Goal: Task Accomplishment & Management: Use online tool/utility

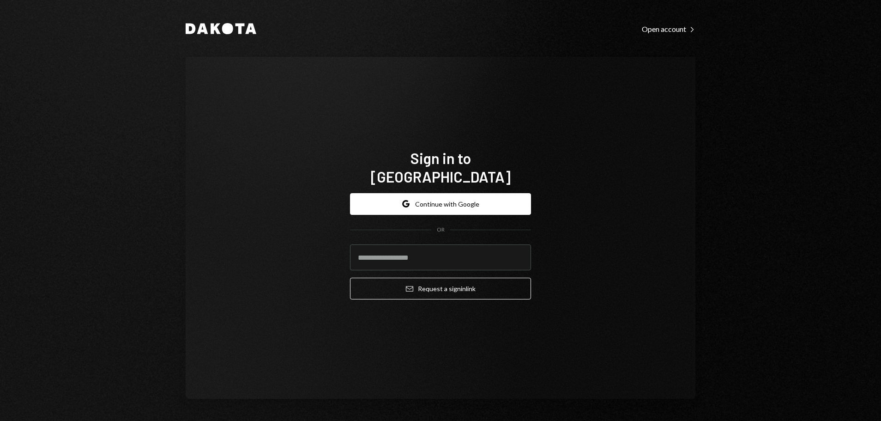
type input "**********"
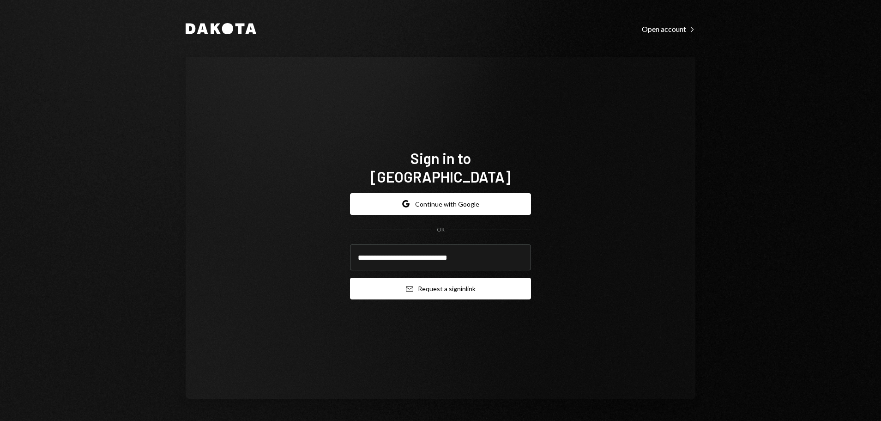
click at [433, 281] on button "Email Request a sign in link" at bounding box center [440, 288] width 181 height 22
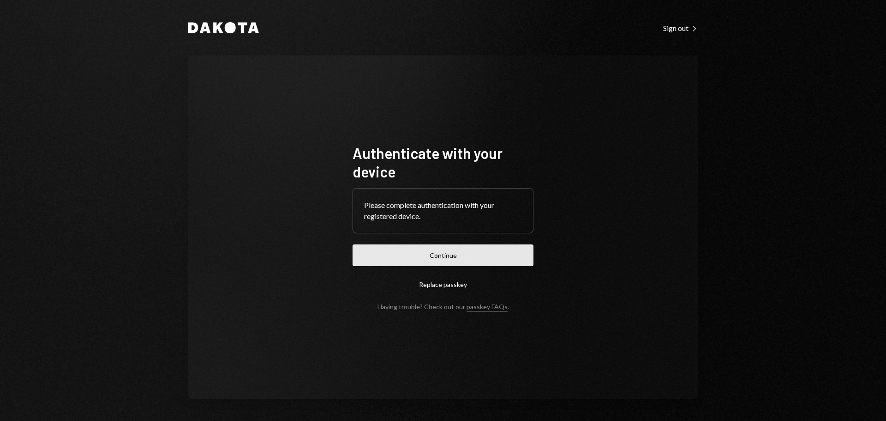
click at [462, 256] on button "Continue" at bounding box center [443, 255] width 181 height 22
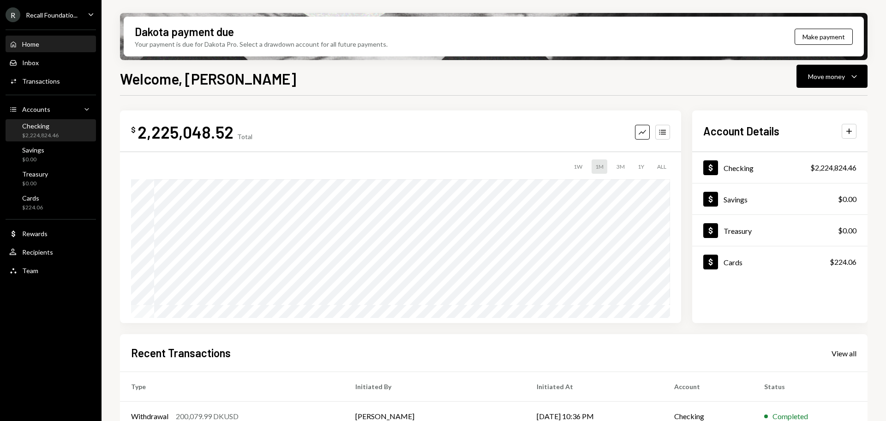
click at [51, 130] on div "Checking $2,224,824.46" at bounding box center [40, 131] width 36 height 18
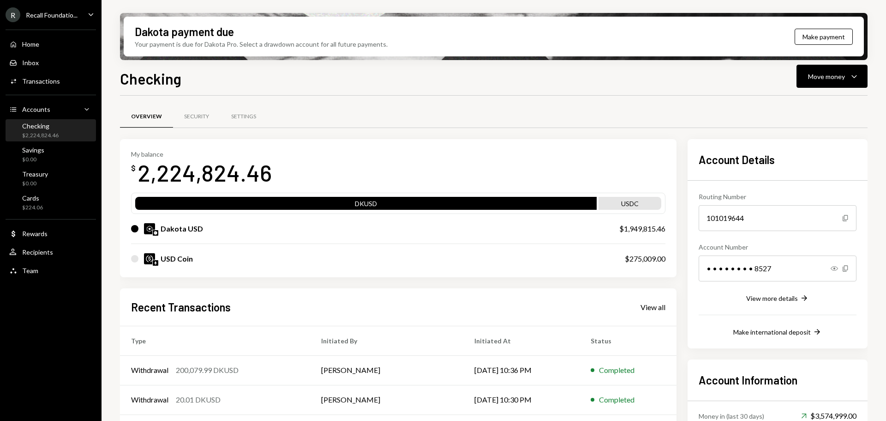
click at [48, 124] on div "Checking" at bounding box center [40, 126] width 36 height 8
click at [832, 82] on button "Move money Caret Down" at bounding box center [832, 76] width 71 height 23
click at [815, 145] on div "Deposit" at bounding box center [824, 146] width 67 height 10
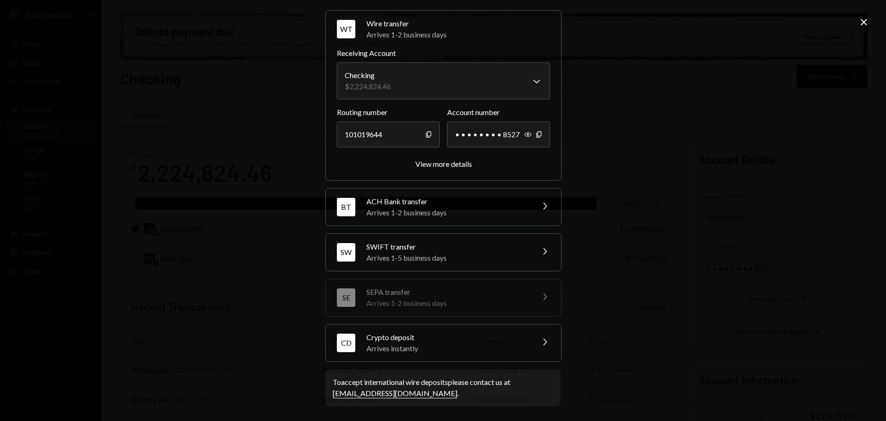
click at [453, 347] on div "Arrives instantly" at bounding box center [448, 348] width 162 height 11
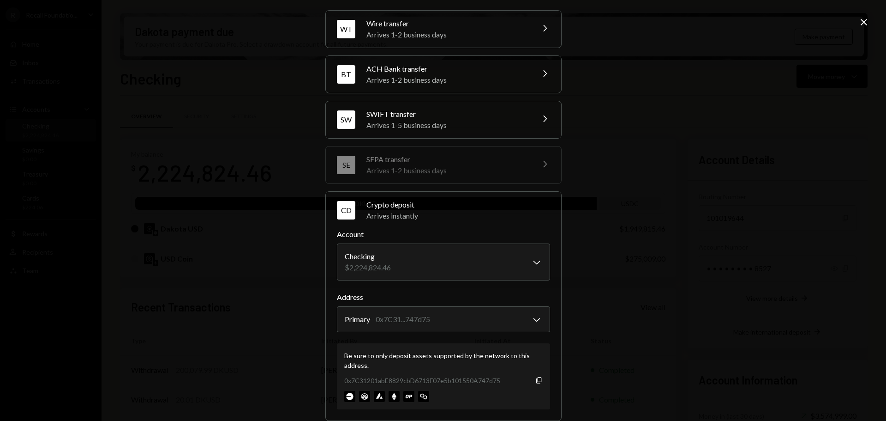
scroll to position [88, 0]
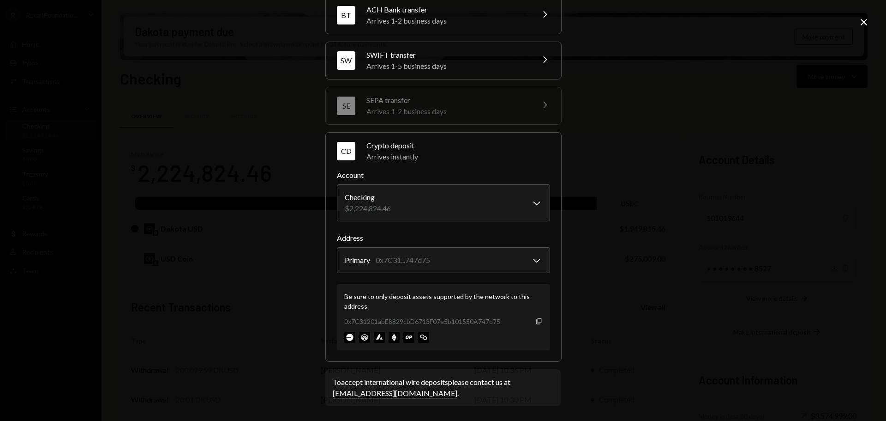
click at [536, 319] on icon "button" at bounding box center [538, 321] width 5 height 6
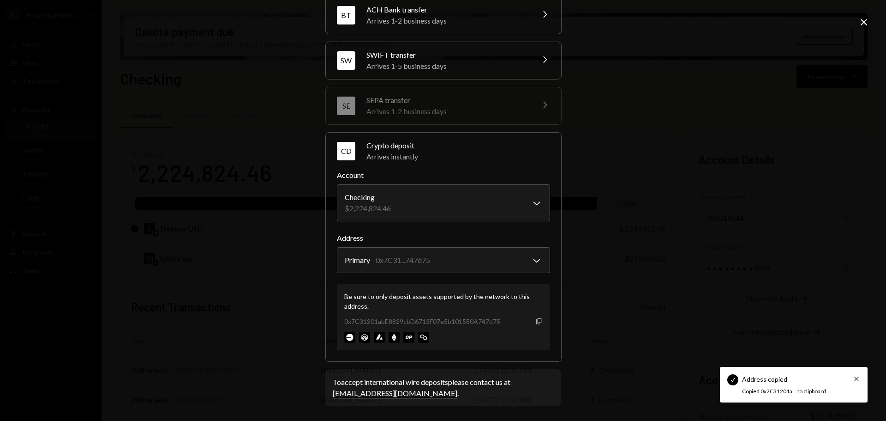
click at [536, 319] on icon "Copy" at bounding box center [538, 320] width 7 height 7
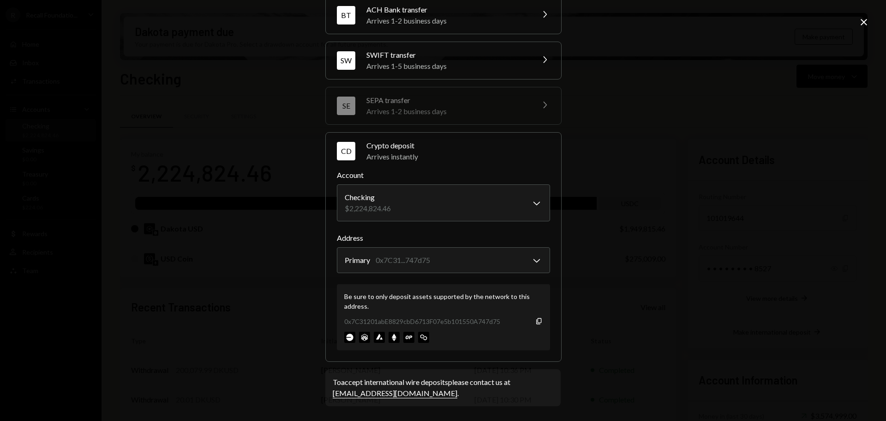
click at [864, 23] on icon at bounding box center [864, 22] width 6 height 6
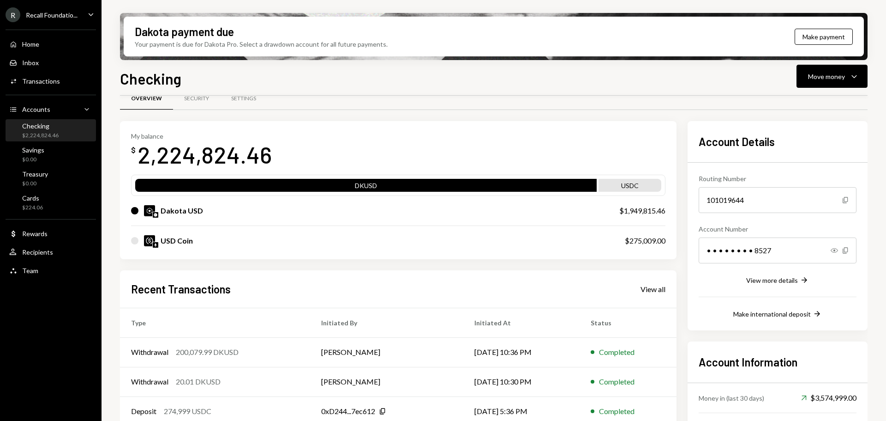
scroll to position [46, 0]
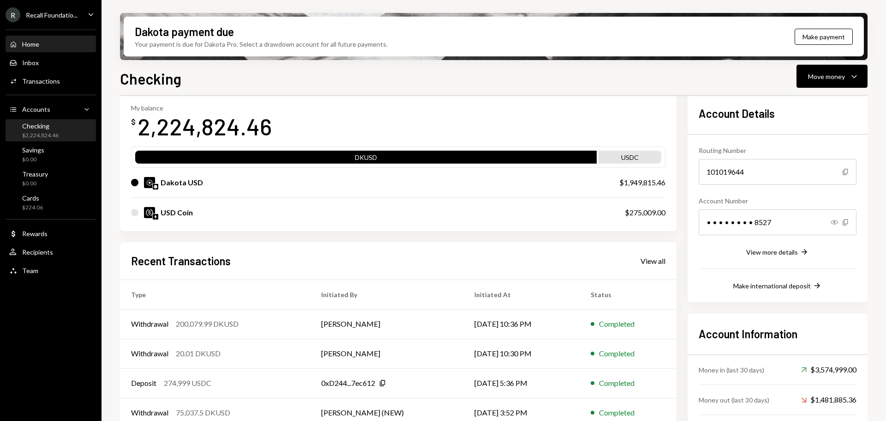
click at [54, 46] on div "Home Home" at bounding box center [50, 44] width 83 height 8
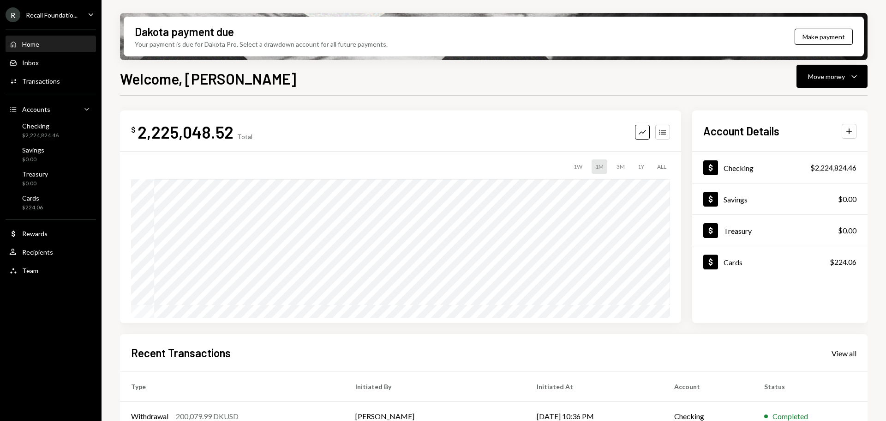
click at [41, 40] on div "Home Home" at bounding box center [50, 44] width 83 height 8
